Goal: Navigation & Orientation: Go to known website

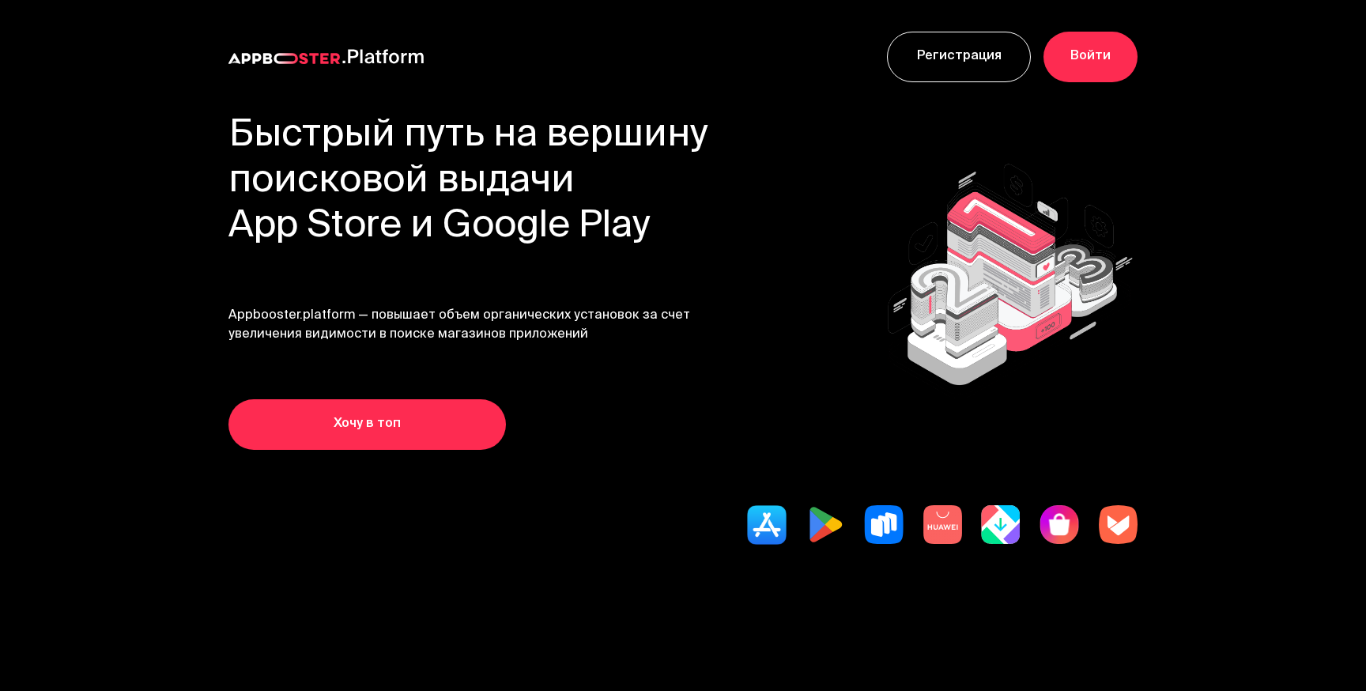
scroll to position [398, 0]
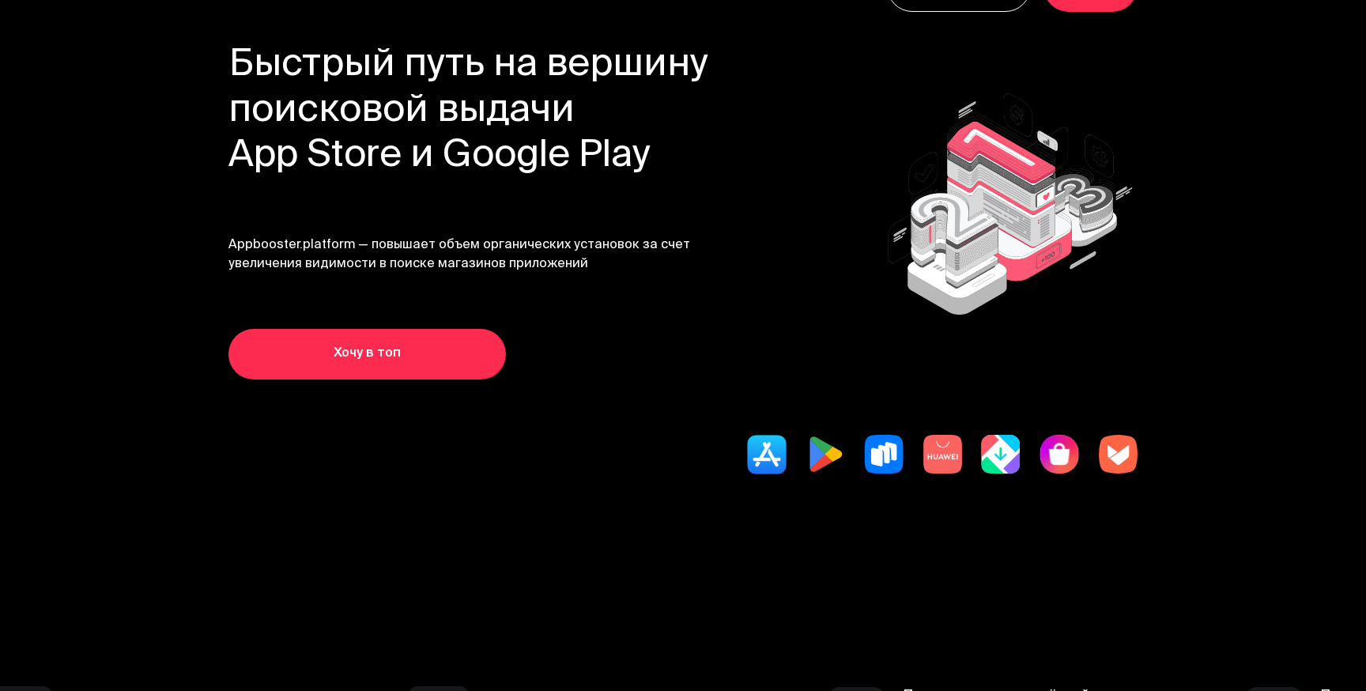
scroll to position [51, 0]
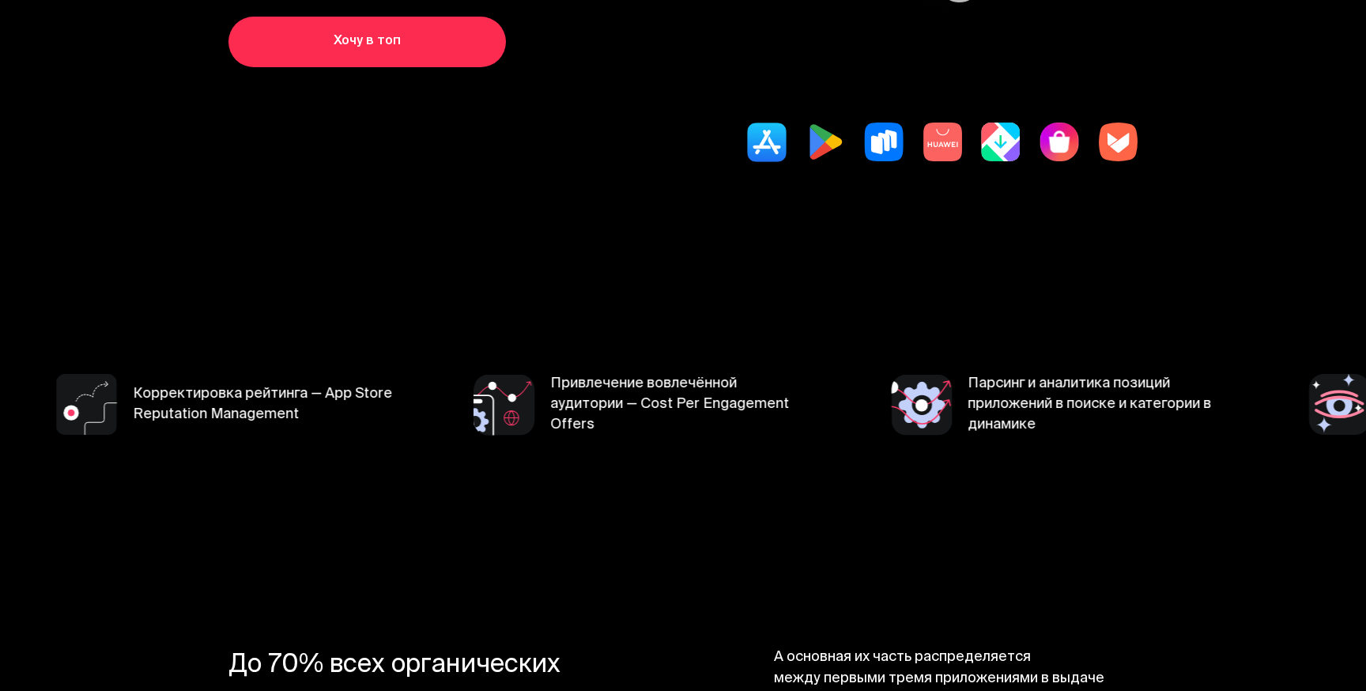
scroll to position [384, 0]
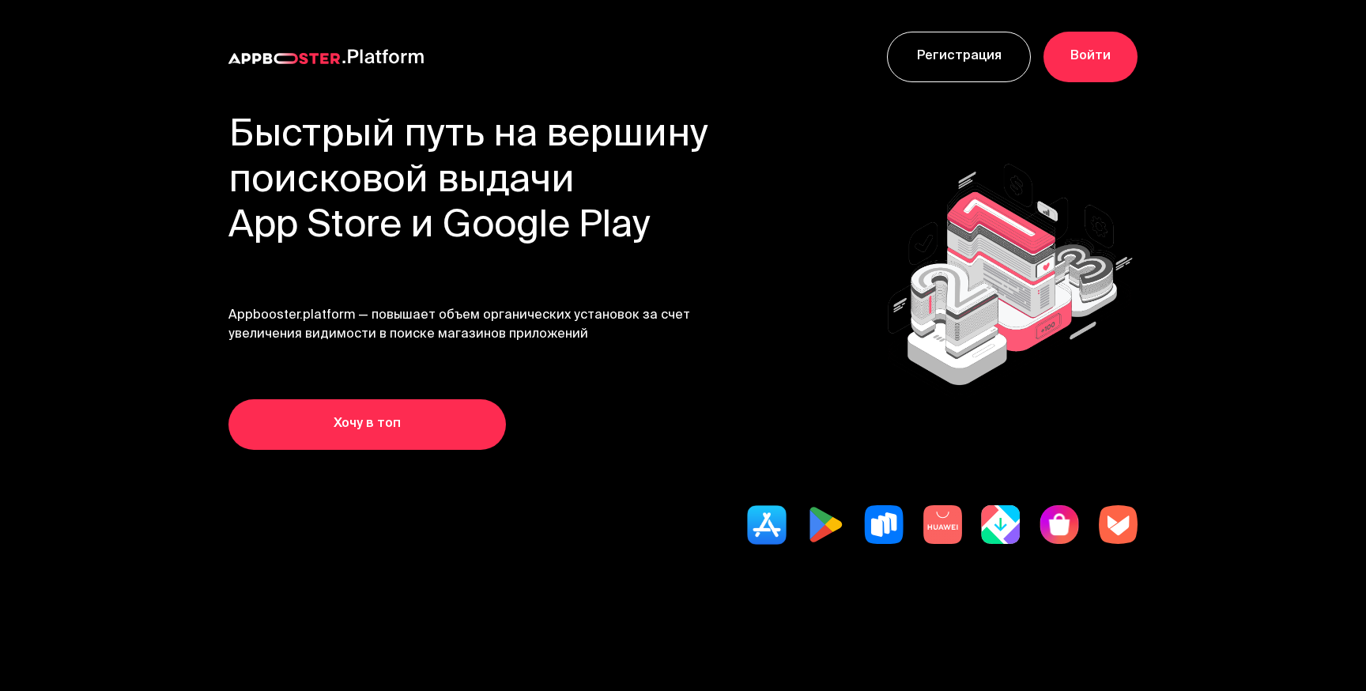
scroll to position [384, 0]
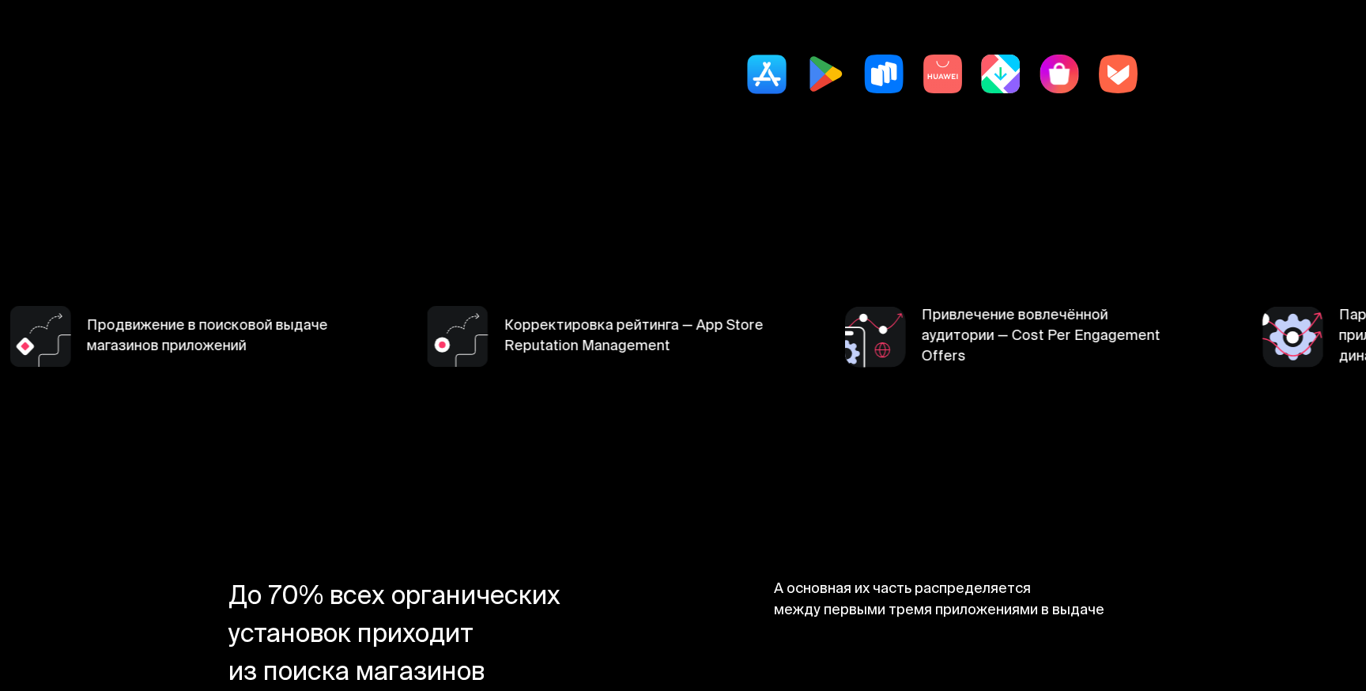
scroll to position [459, 0]
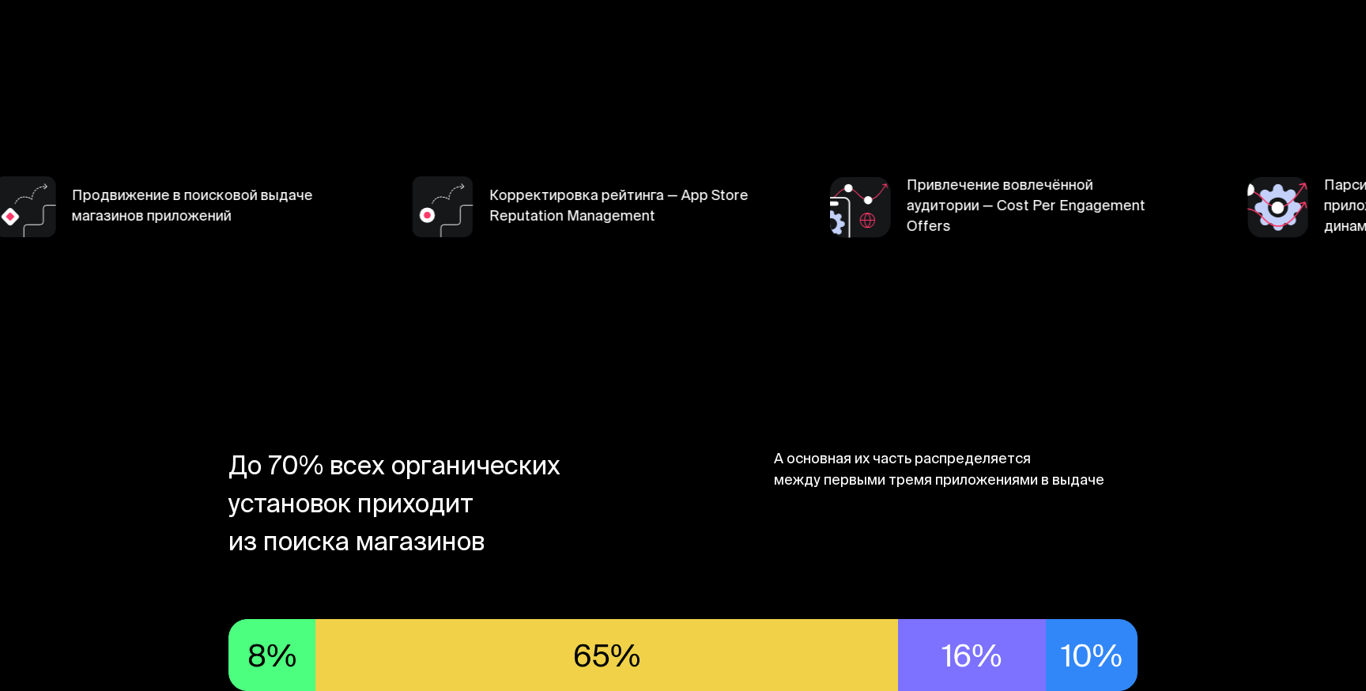
scroll to position [567, 0]
